Goal: Task Accomplishment & Management: Complete application form

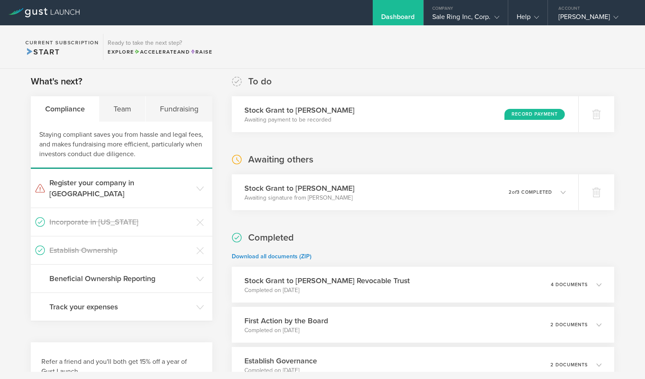
scroll to position [134, 0]
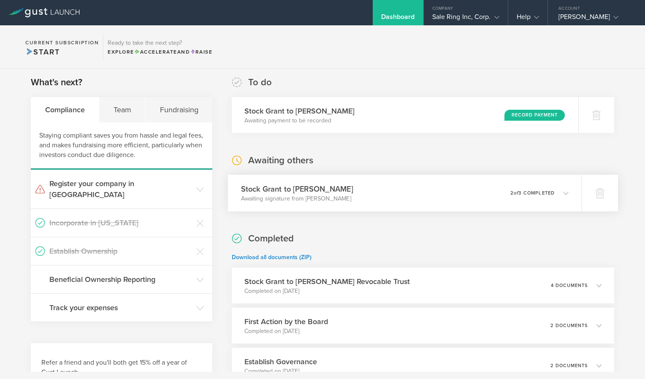
click at [349, 190] on div "Stock Grant to Jamie Lamonica Awaiting signature from Jamie Lamonica 0 undelive…" at bounding box center [404, 193] width 353 height 37
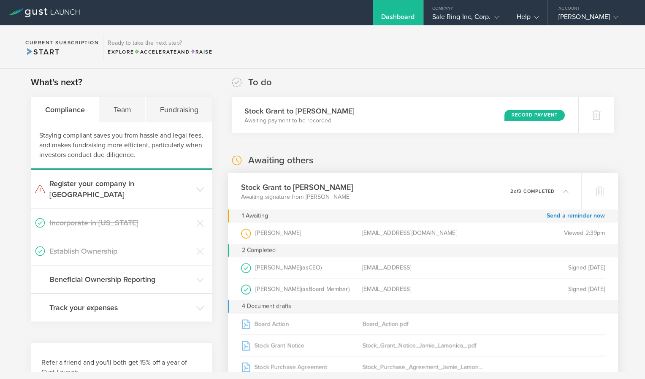
click at [259, 234] on div "Jamie Lamonica (as Grantee )" at bounding box center [302, 233] width 122 height 22
click at [118, 108] on div "Team" at bounding box center [122, 109] width 46 height 25
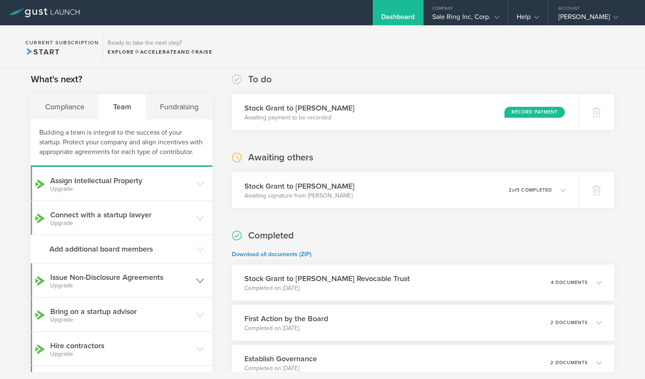
scroll to position [138, 0]
click at [563, 189] on icon at bounding box center [565, 189] width 5 height 5
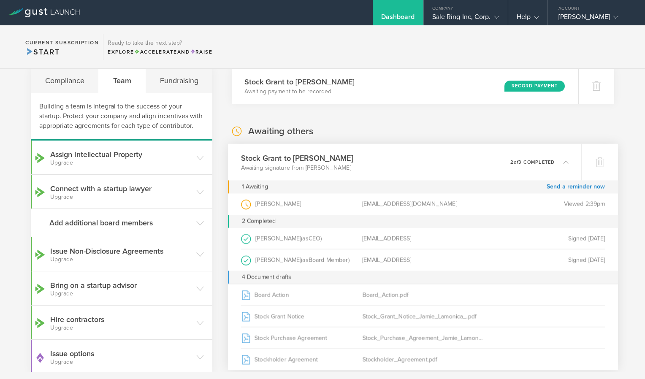
scroll to position [162, 0]
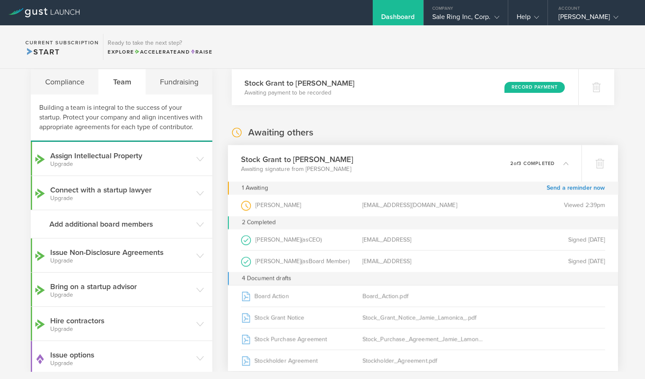
click at [564, 165] on div "Stock Grant to Jamie Lamonica Awaiting signature from Jamie Lamonica 0 undelive…" at bounding box center [404, 163] width 353 height 37
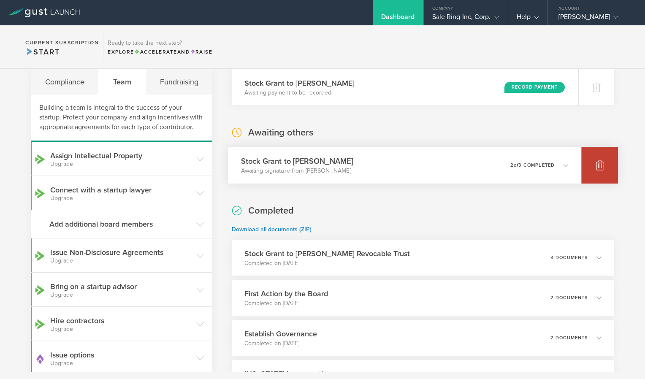
click at [597, 173] on div at bounding box center [599, 165] width 37 height 37
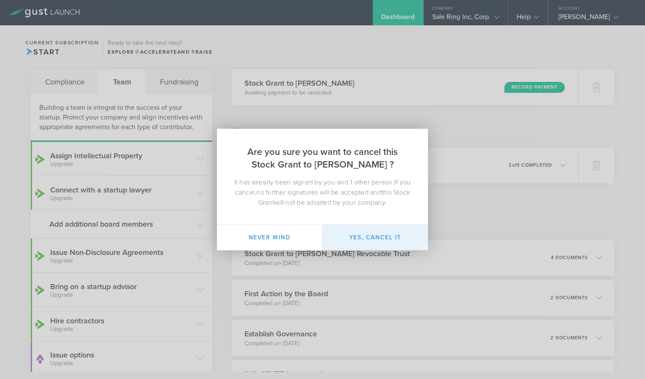
click at [376, 242] on button "Yes, cancel it" at bounding box center [374, 237] width 105 height 25
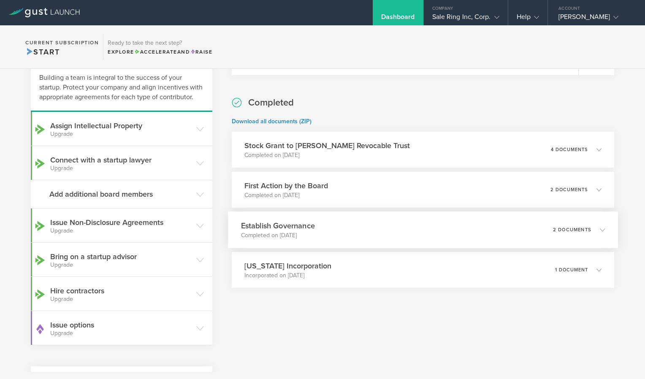
scroll to position [192, 0]
click at [600, 149] on icon at bounding box center [602, 149] width 5 height 5
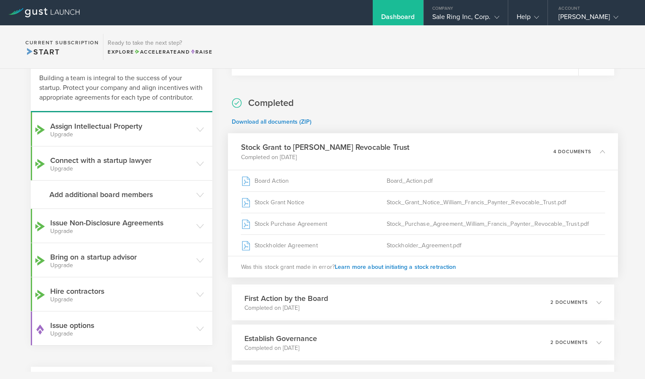
click at [600, 149] on icon at bounding box center [602, 151] width 5 height 5
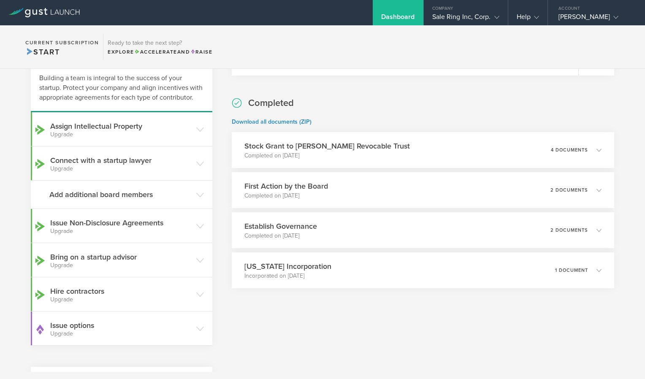
scroll to position [0, 0]
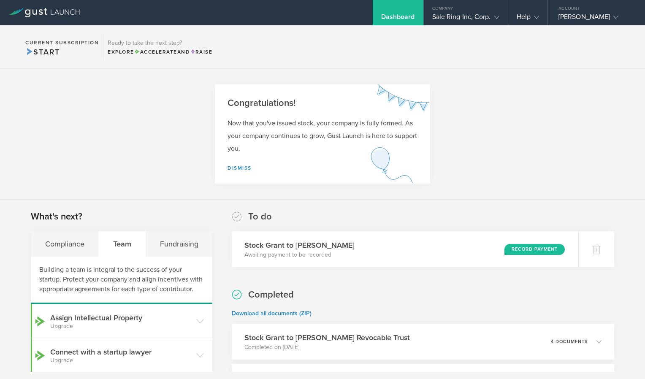
click at [391, 16] on div "Dashboard" at bounding box center [398, 19] width 34 height 13
click at [27, 11] on icon at bounding box center [43, 12] width 71 height 9
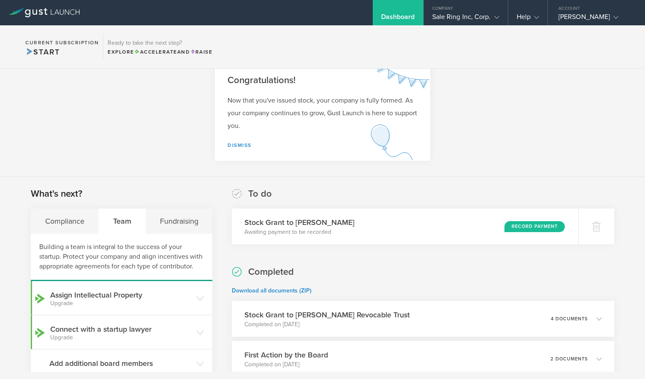
scroll to position [22, 0]
click at [381, 17] on div "Dashboard" at bounding box center [398, 19] width 34 height 13
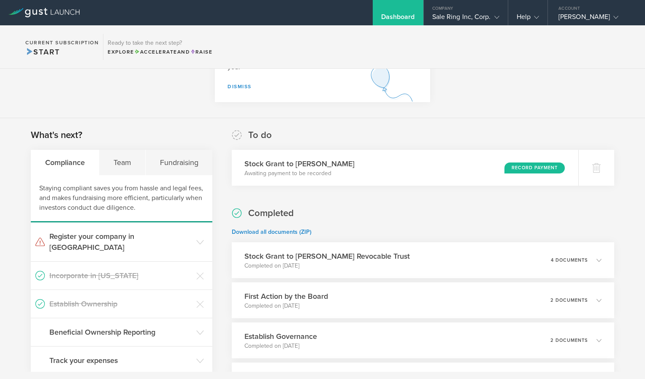
scroll to position [81, 0]
click at [117, 164] on div "Team" at bounding box center [122, 162] width 46 height 25
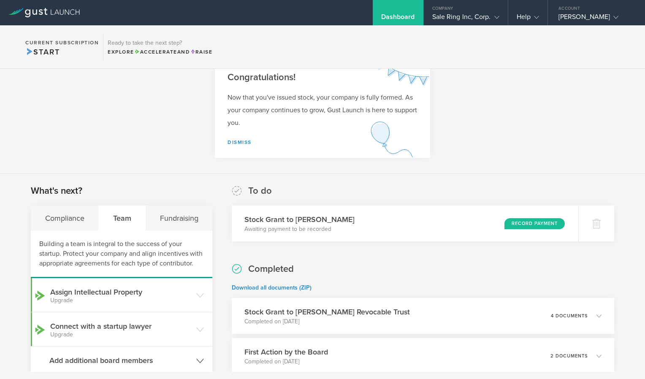
scroll to position [0, 0]
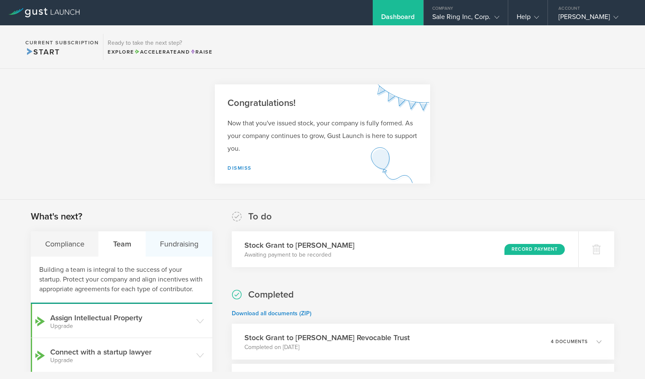
click at [168, 247] on div "Fundraising" at bounding box center [179, 243] width 67 height 25
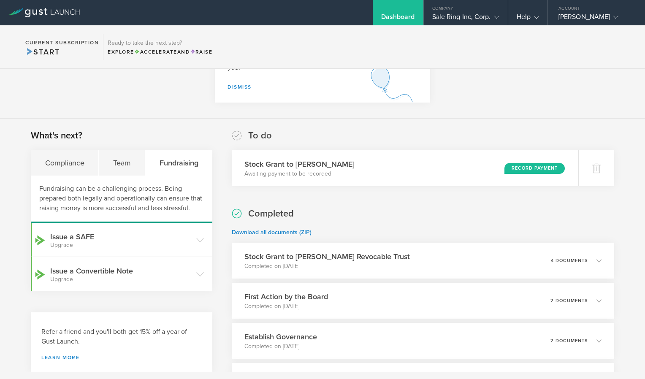
scroll to position [83, 0]
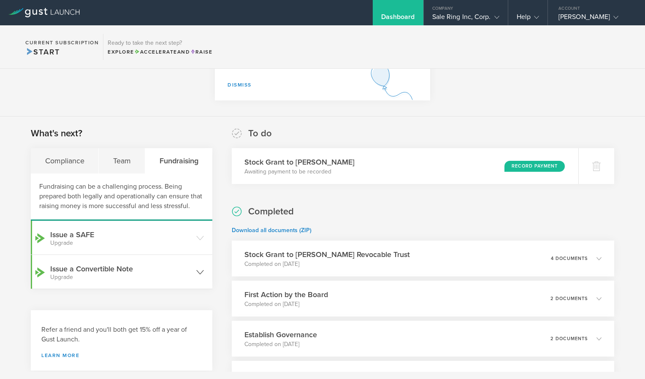
click at [140, 289] on header "Issue a Convertible Note Upgrade" at bounding box center [121, 272] width 181 height 34
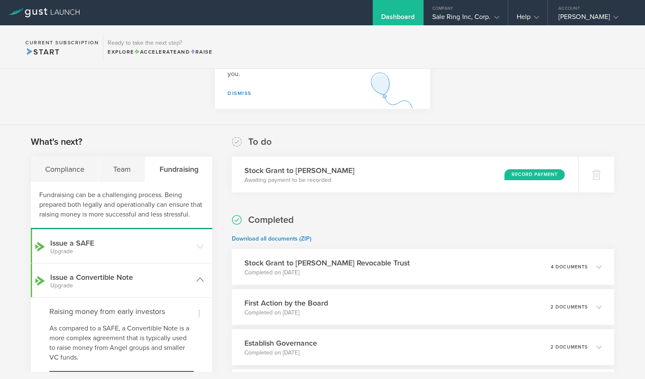
scroll to position [0, 0]
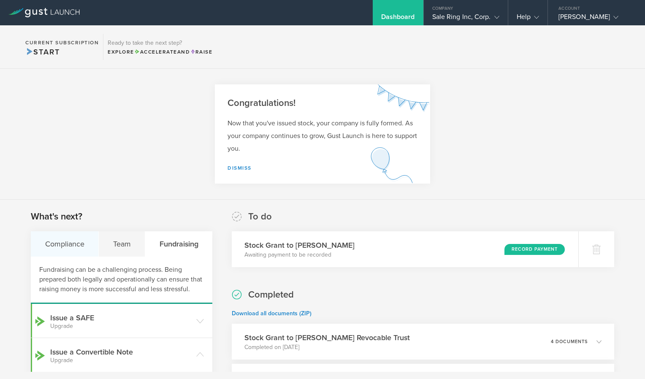
click at [54, 244] on div "Compliance" at bounding box center [65, 243] width 68 height 25
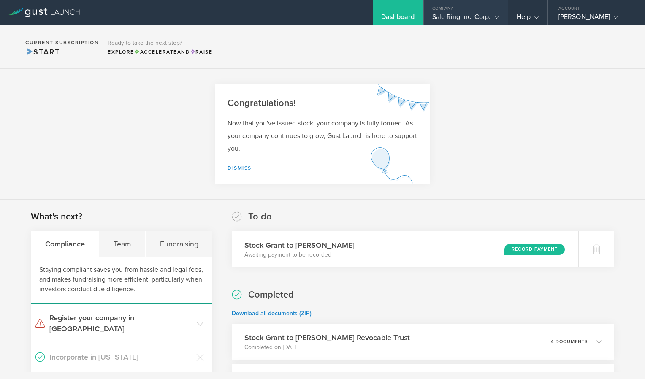
click at [491, 14] on gust-icon at bounding box center [495, 17] width 8 height 8
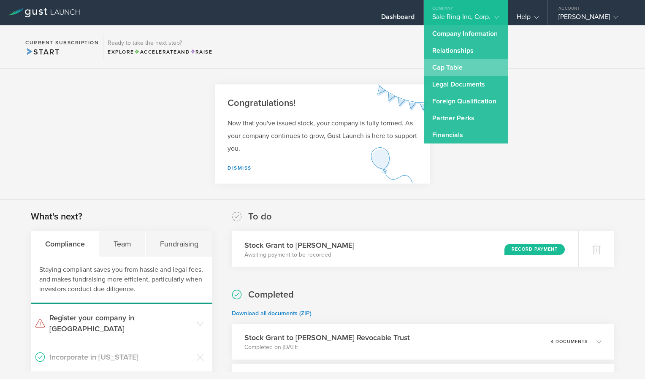
click at [454, 64] on link "Cap Table" at bounding box center [466, 67] width 84 height 17
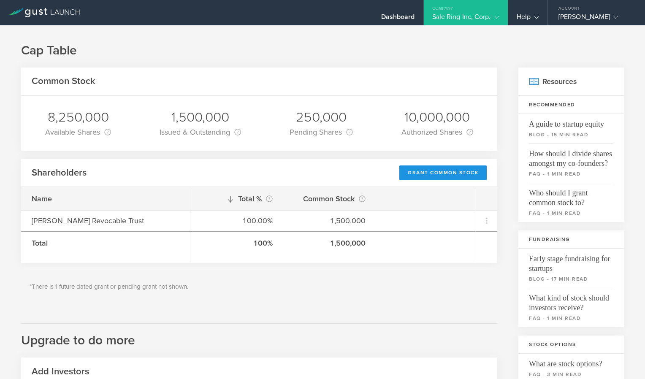
click at [436, 176] on div "Grant Common Stock" at bounding box center [442, 172] width 87 height 15
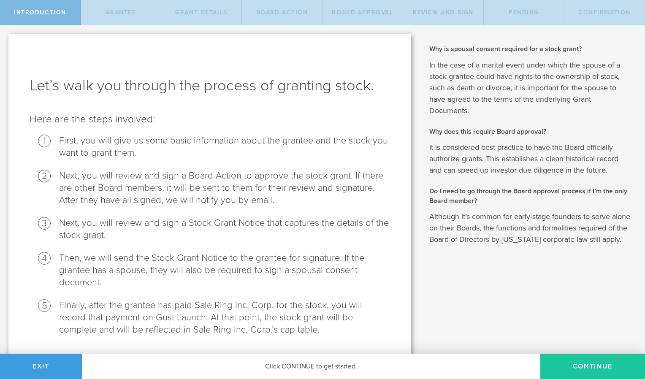
click at [587, 369] on button "Continue" at bounding box center [592, 366] width 105 height 25
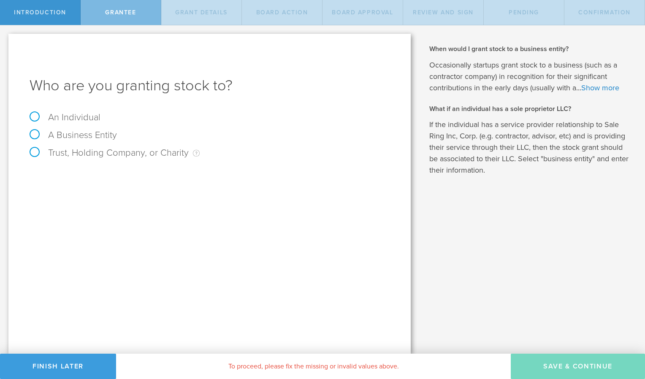
click at [37, 134] on label "A Business Entity" at bounding box center [73, 135] width 87 height 11
click at [5, 39] on input "A Business Entity" at bounding box center [2, 32] width 5 height 14
radio input "true"
click at [114, 176] on input "text" at bounding box center [241, 176] width 297 height 13
type input "T"
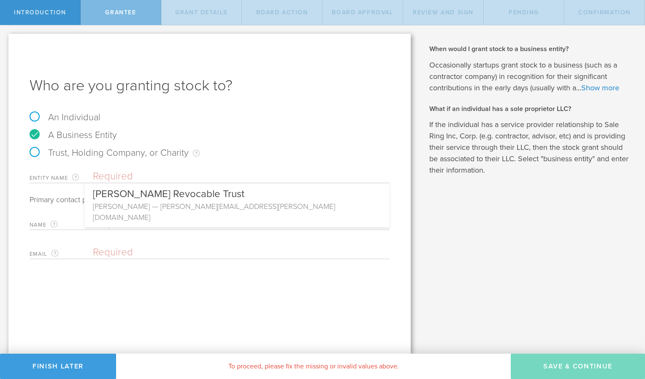
click at [37, 115] on label "An Individual" at bounding box center [65, 117] width 71 height 11
click at [5, 39] on input "An Individual" at bounding box center [2, 32] width 5 height 14
radio input "true"
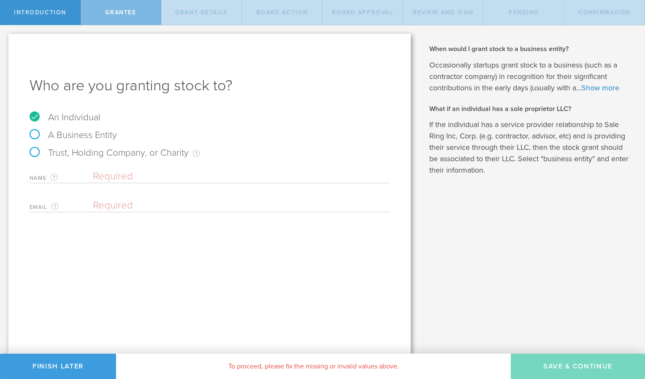
click at [122, 170] on input "text" at bounding box center [241, 176] width 297 height 13
type input "James Jospeh Lamonica"
type input "jlamonica@stallioncompany.com"
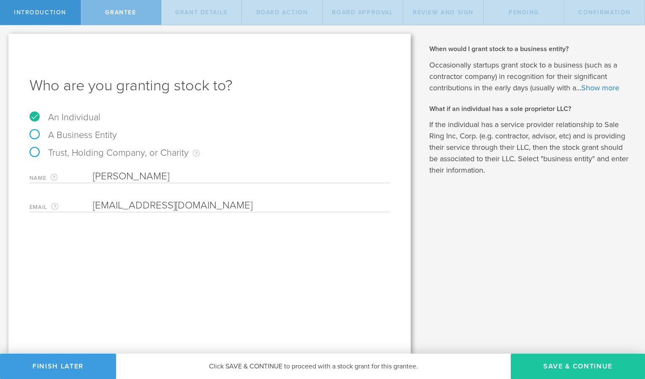
click at [549, 365] on button "Save & Continue" at bounding box center [578, 366] width 134 height 25
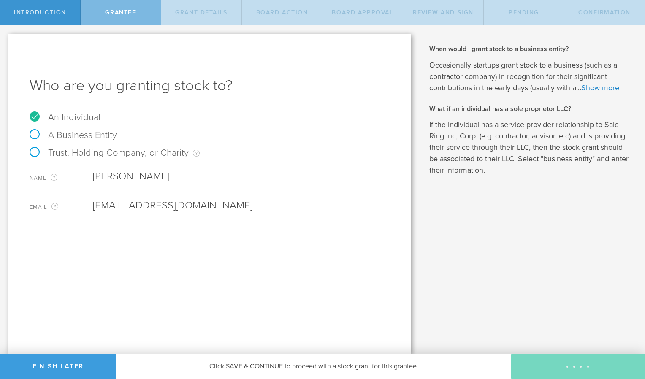
type input "48"
type input "12"
select select "none"
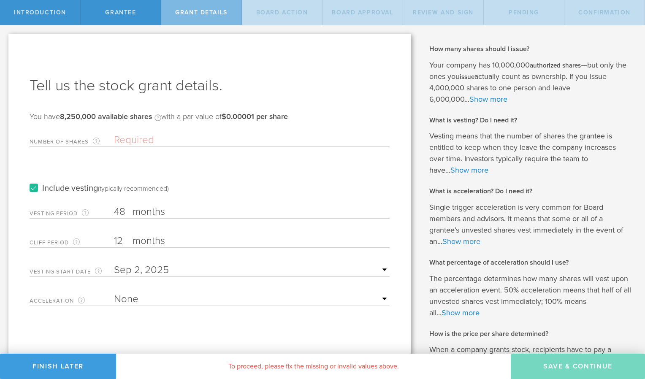
click at [122, 140] on input "Number of Shares The total amount of stock the company is granting to this reci…" at bounding box center [252, 140] width 276 height 13
type input "1,500,000"
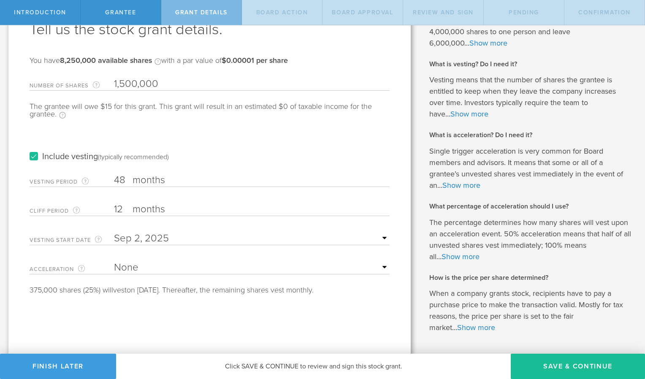
scroll to position [58, 0]
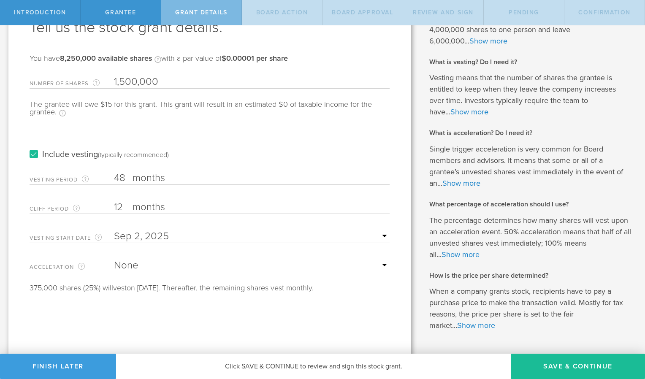
click at [34, 155] on label "Include vesting (typically recommended)" at bounding box center [99, 154] width 139 height 9
click at [0, 0] on input "Include vesting (typically recommended)" at bounding box center [0, 0] width 0 height 0
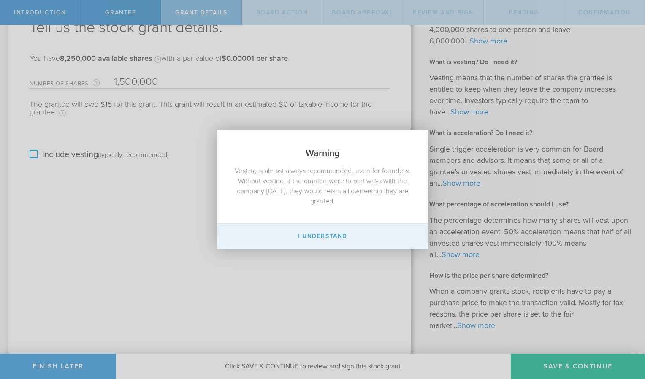
click at [339, 235] on button "I Understand" at bounding box center [322, 236] width 211 height 25
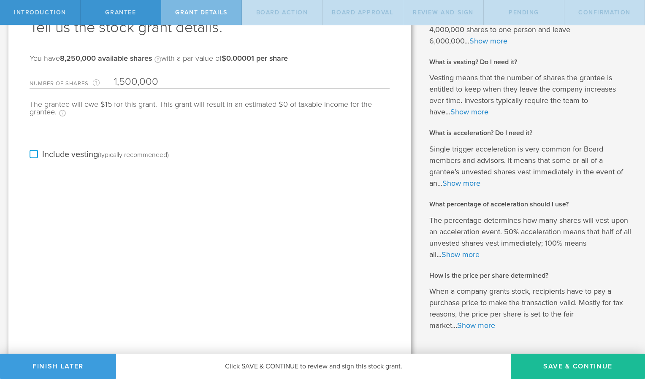
scroll to position [86, 0]
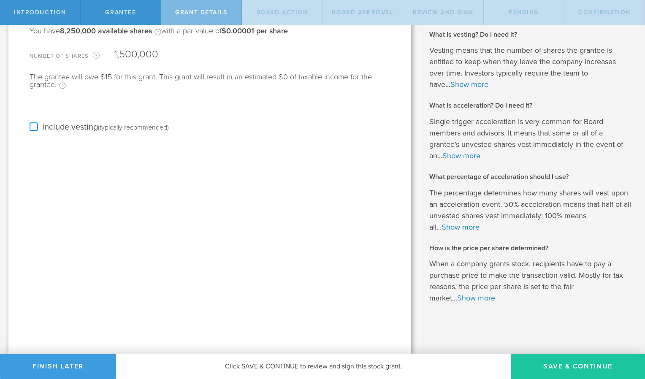
click at [563, 368] on button "Save & Continue" at bounding box center [578, 366] width 134 height 25
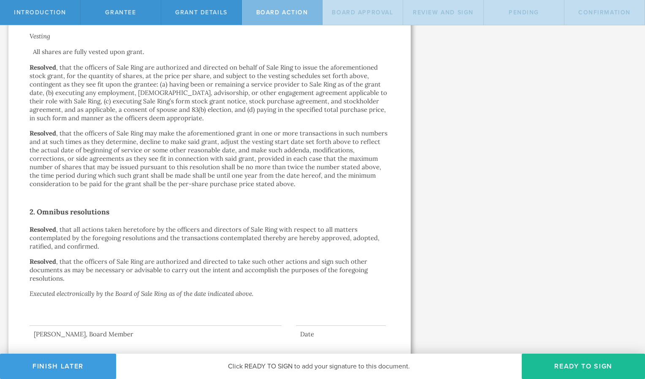
scroll to position [378, 0]
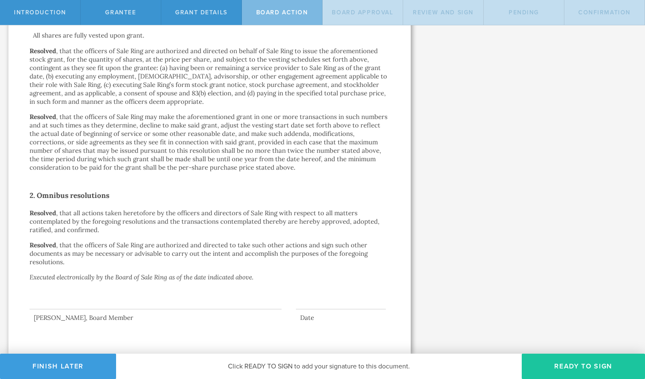
click at [563, 364] on button "Ready to Sign" at bounding box center [583, 366] width 123 height 25
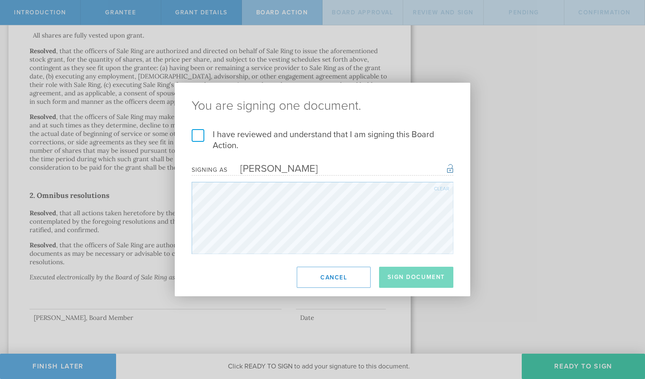
click at [195, 141] on label "I have reviewed and understand that I am signing this Board Action." at bounding box center [323, 140] width 262 height 22
click at [0, 0] on input "I have reviewed and understand that I am signing this Board Action." at bounding box center [0, 0] width 0 height 0
click at [405, 279] on button "Sign Document" at bounding box center [416, 277] width 74 height 21
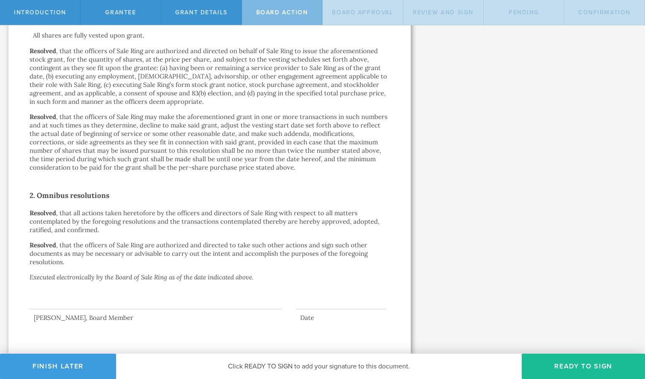
scroll to position [0, 0]
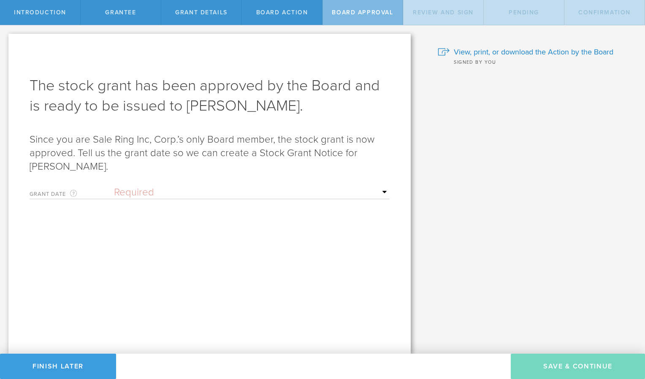
click at [156, 196] on select "Required Upon grantee's signature A specific date" at bounding box center [252, 192] width 276 height 13
select select "uponGranteeSignature"
click at [114, 186] on select "Required Upon grantee's signature A specific date" at bounding box center [252, 192] width 276 height 13
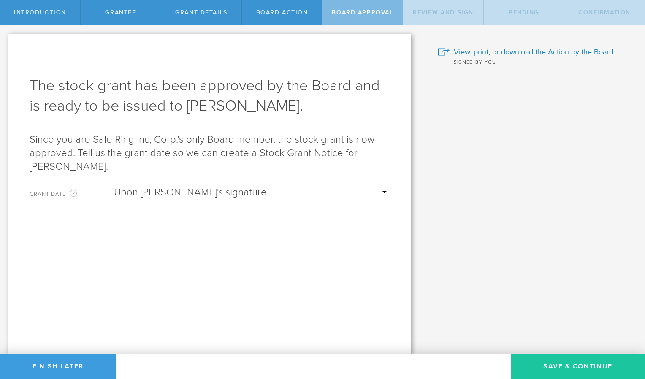
click at [554, 368] on button "Save & Continue" at bounding box center [578, 366] width 134 height 25
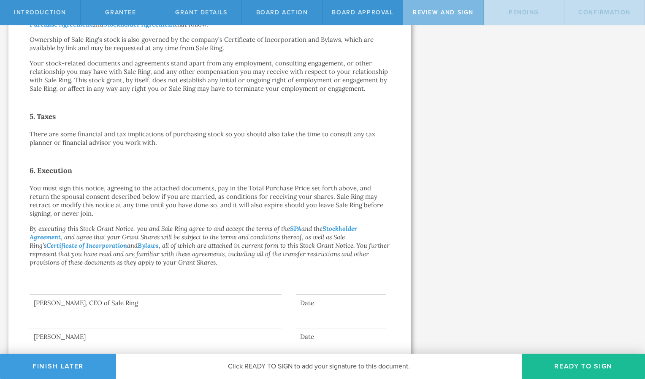
scroll to position [376, 0]
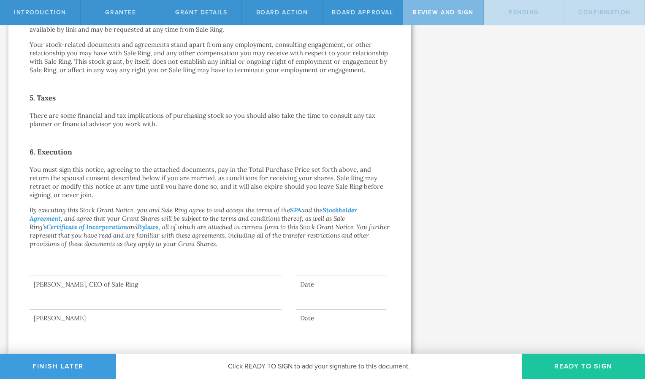
click at [564, 365] on button "Ready to Sign" at bounding box center [583, 366] width 123 height 25
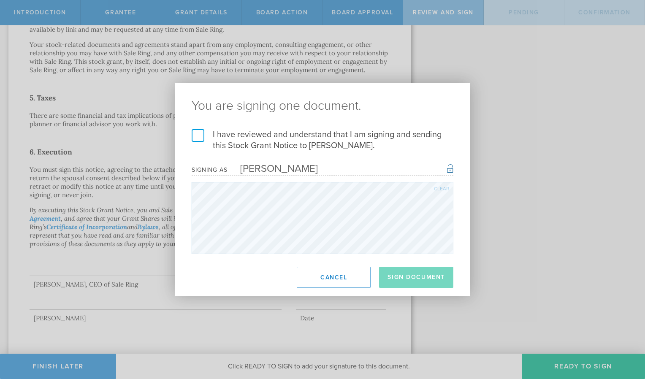
click at [197, 139] on label "I have reviewed and understand that I am signing and sending this Stock Grant N…" at bounding box center [323, 140] width 262 height 22
click at [0, 0] on input "I have reviewed and understand that I am signing and sending this Stock Grant N…" at bounding box center [0, 0] width 0 height 0
click at [422, 281] on button "Sign Document" at bounding box center [416, 277] width 74 height 21
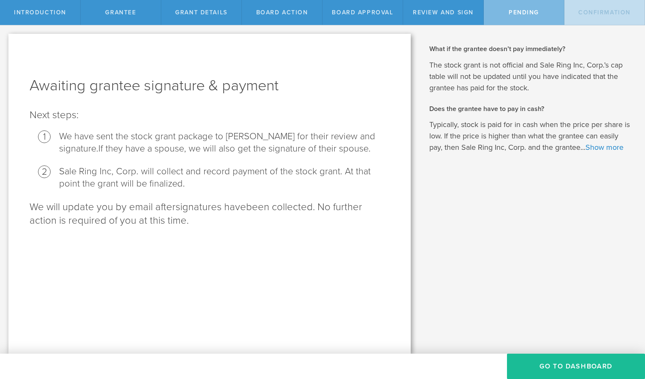
scroll to position [0, 0]
click at [566, 368] on button "Go To Dashboard" at bounding box center [576, 366] width 138 height 25
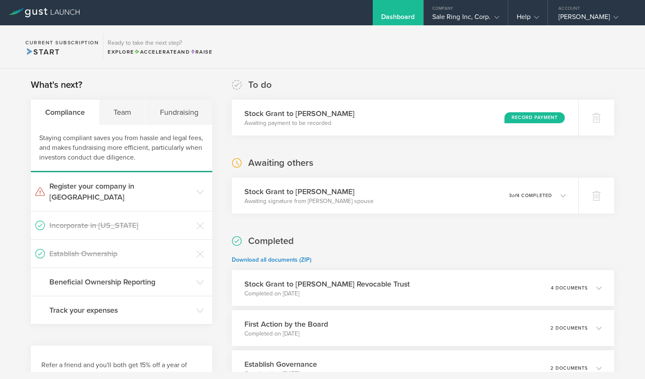
scroll to position [131, 0]
click at [563, 198] on icon at bounding box center [565, 195] width 5 height 5
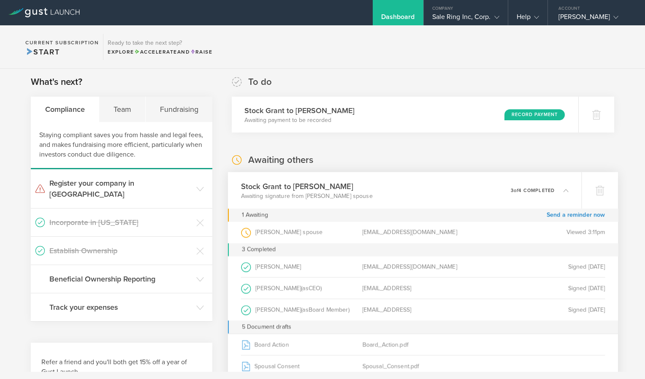
scroll to position [0, 0]
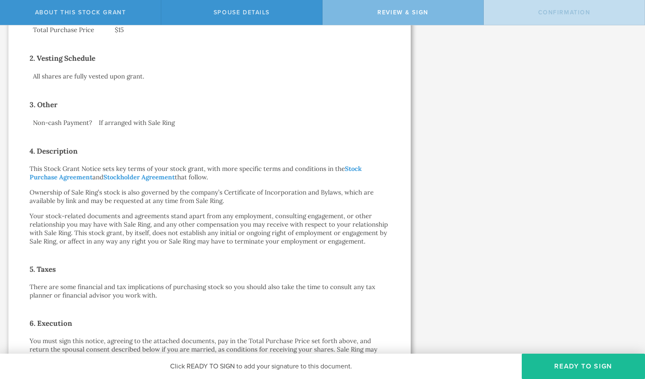
scroll to position [403, 0]
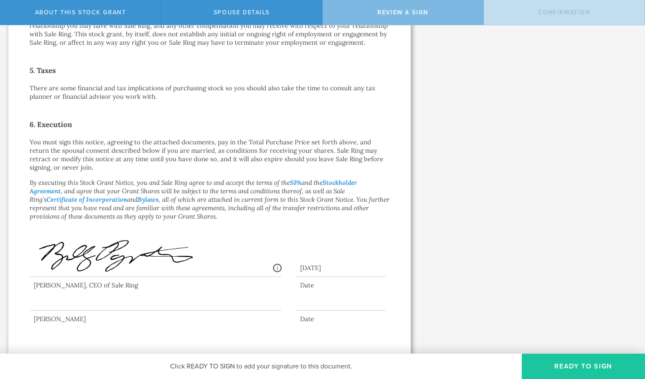
click at [544, 364] on button "Ready to Sign" at bounding box center [583, 366] width 123 height 25
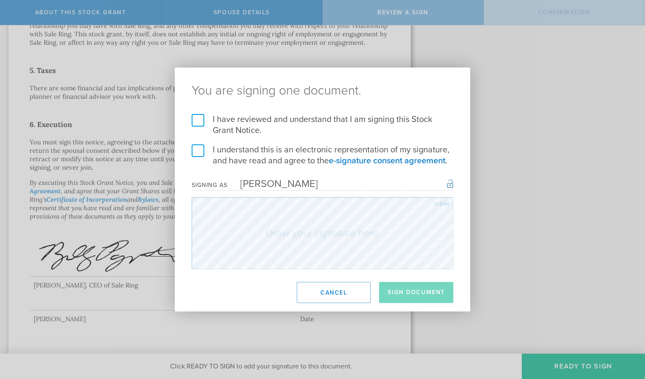
click at [206, 116] on label "I have reviewed and understand that I am signing this Stock Grant Notice." at bounding box center [323, 125] width 262 height 22
click at [0, 0] on input "I have reviewed and understand that I am signing this Stock Grant Notice." at bounding box center [0, 0] width 0 height 0
click at [197, 152] on label "I understand this is an electronic representation of my signature, and have rea…" at bounding box center [323, 155] width 262 height 22
click at [0, 0] on input "I understand this is an electronic representation of my signature, and have rea…" at bounding box center [0, 0] width 0 height 0
click at [340, 290] on button "Cancel" at bounding box center [334, 292] width 74 height 21
